Goal: Entertainment & Leisure: Browse casually

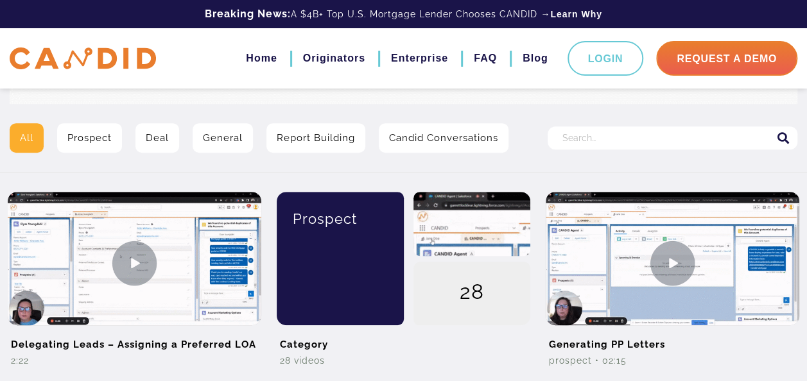
scroll to position [257, 0]
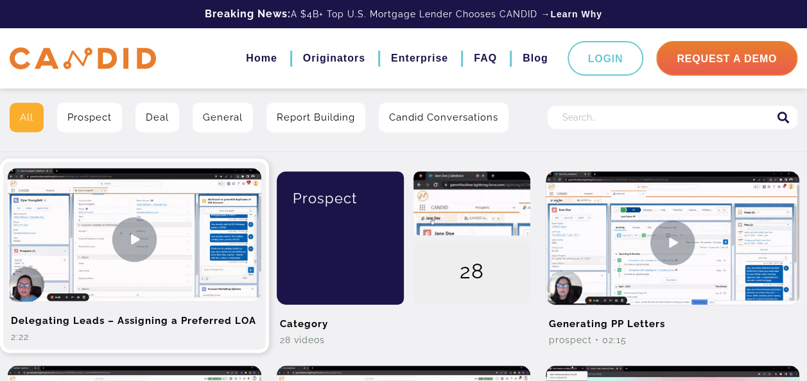
click at [134, 238] on img at bounding box center [135, 239] width 254 height 143
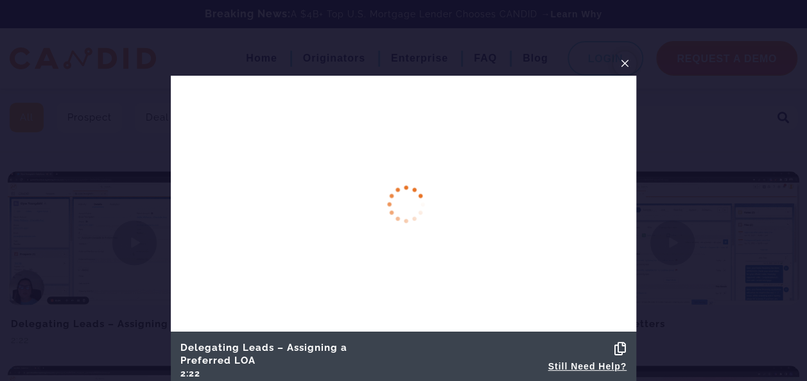
click at [623, 62] on span "×" at bounding box center [625, 63] width 10 height 20
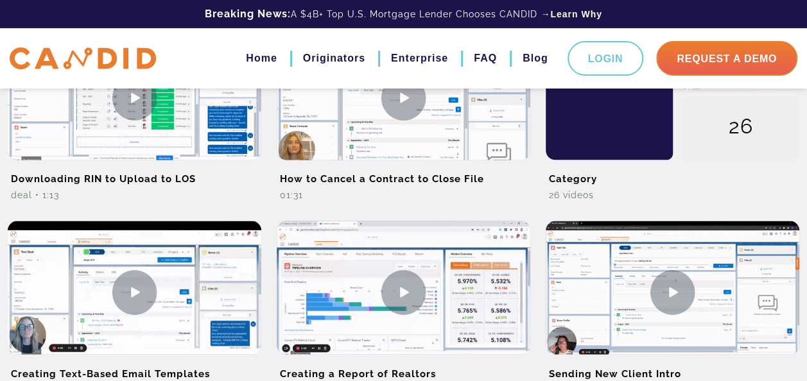
scroll to position [1027, 0]
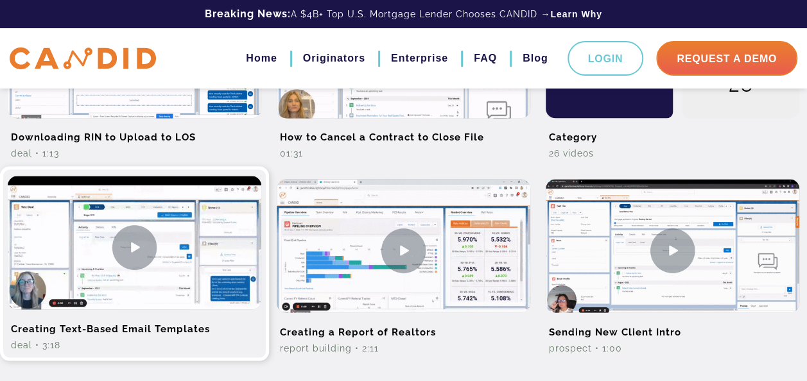
click at [167, 249] on img at bounding box center [135, 247] width 254 height 143
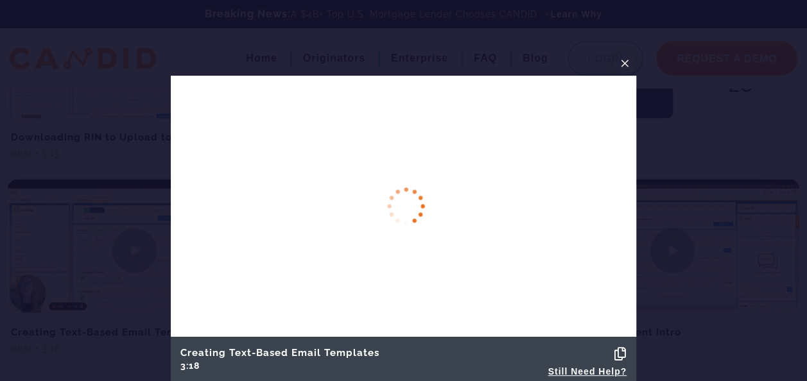
click at [627, 64] on span "×" at bounding box center [625, 63] width 10 height 20
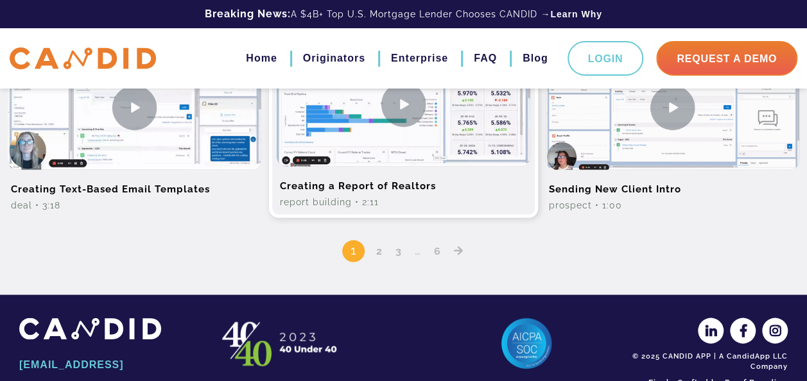
scroll to position [1203, 0]
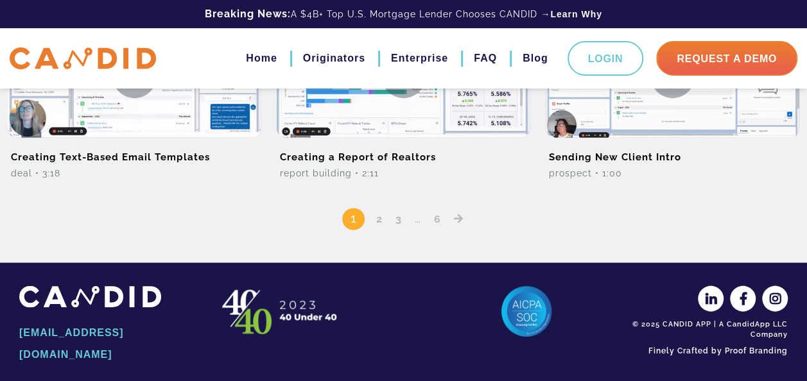
click at [378, 215] on link "2" at bounding box center [379, 219] width 15 height 12
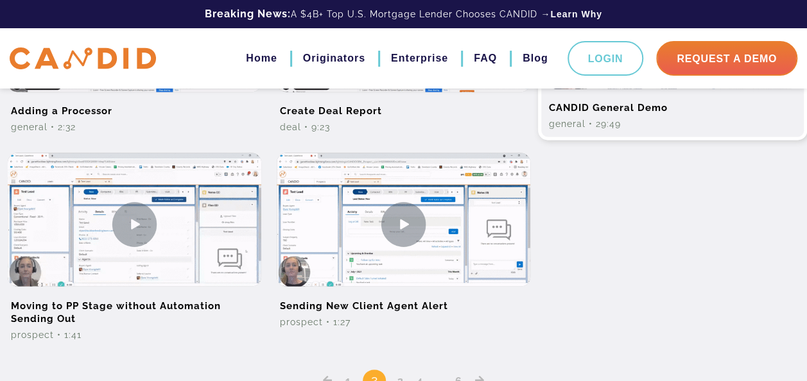
scroll to position [1092, 0]
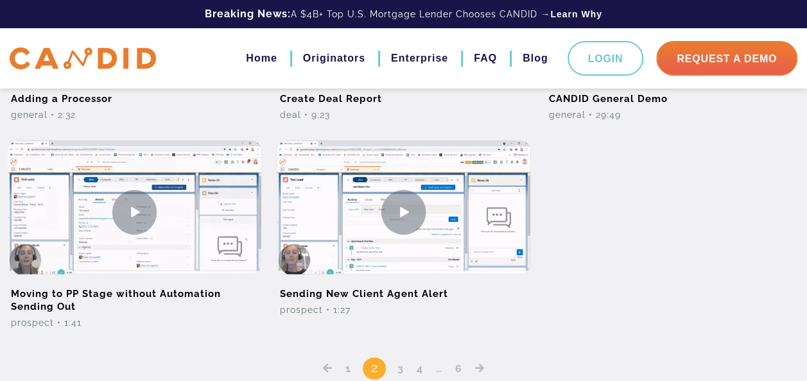
click at [398, 365] on link "3" at bounding box center [400, 368] width 15 height 12
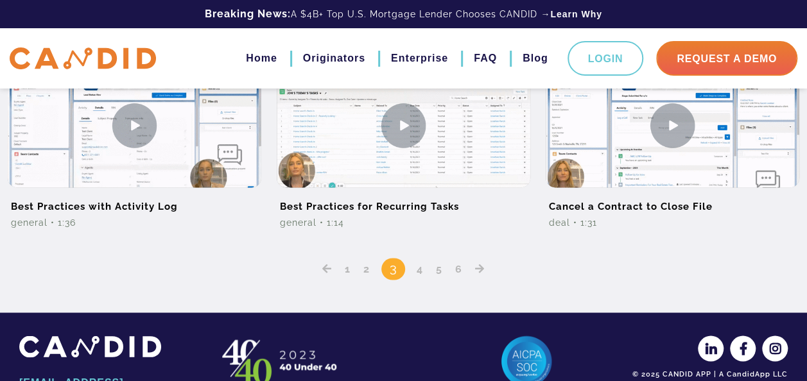
scroll to position [963, 0]
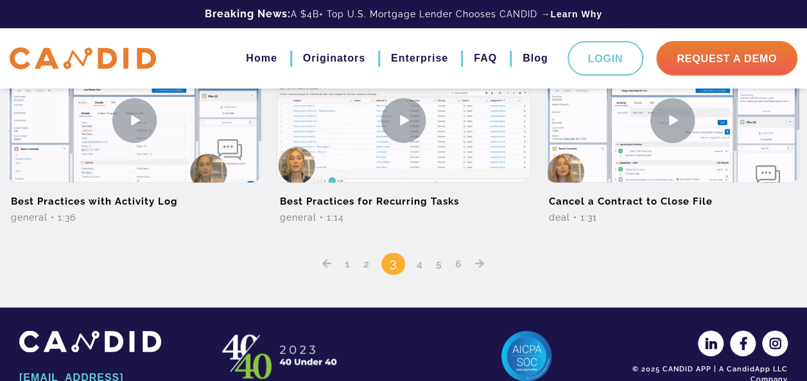
click at [421, 265] on link "4" at bounding box center [419, 263] width 15 height 12
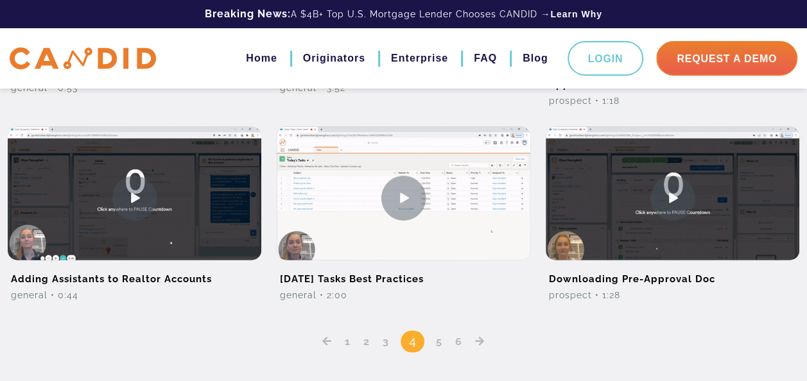
scroll to position [899, 0]
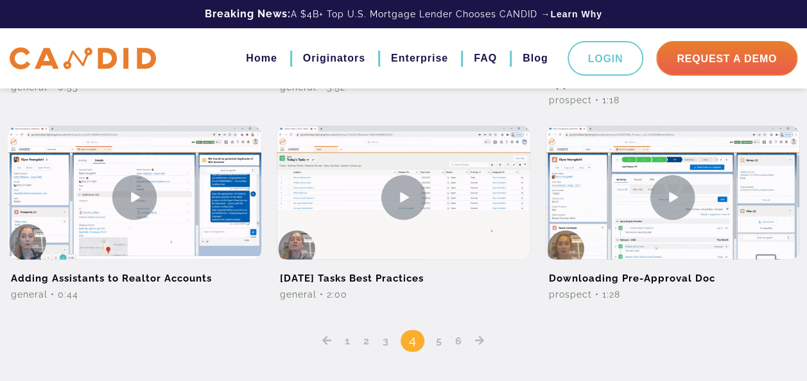
click at [438, 343] on link "5" at bounding box center [439, 341] width 15 height 12
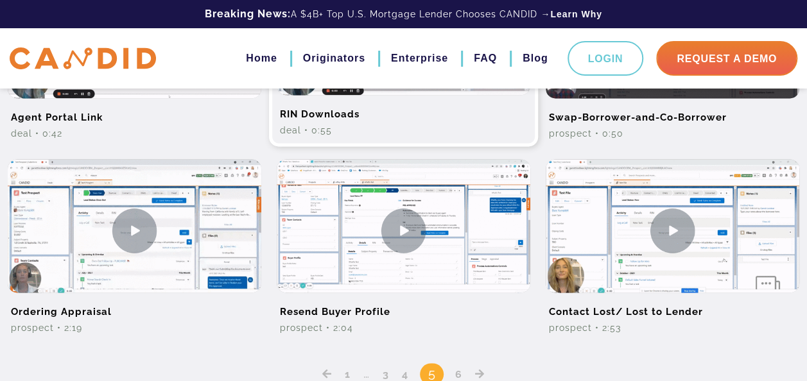
scroll to position [899, 0]
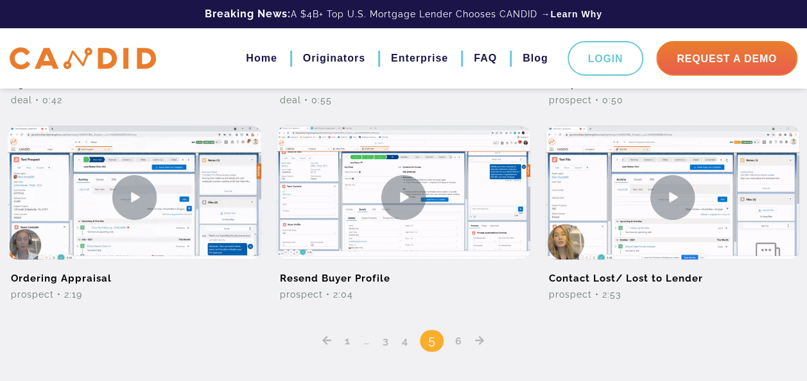
click at [458, 336] on link "6" at bounding box center [459, 341] width 16 height 12
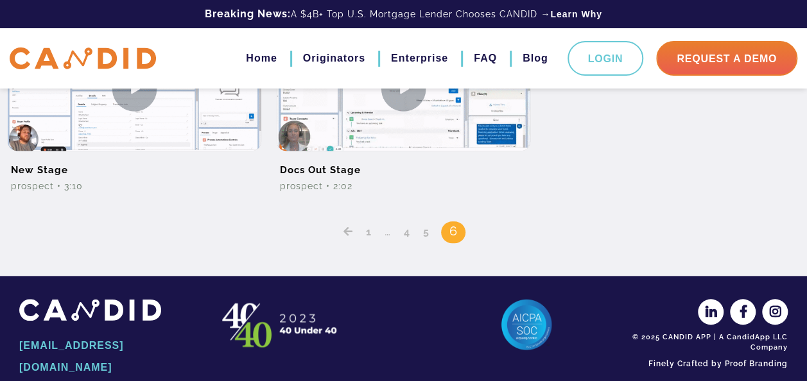
scroll to position [620, 0]
